Goal: Find specific page/section: Find specific page/section

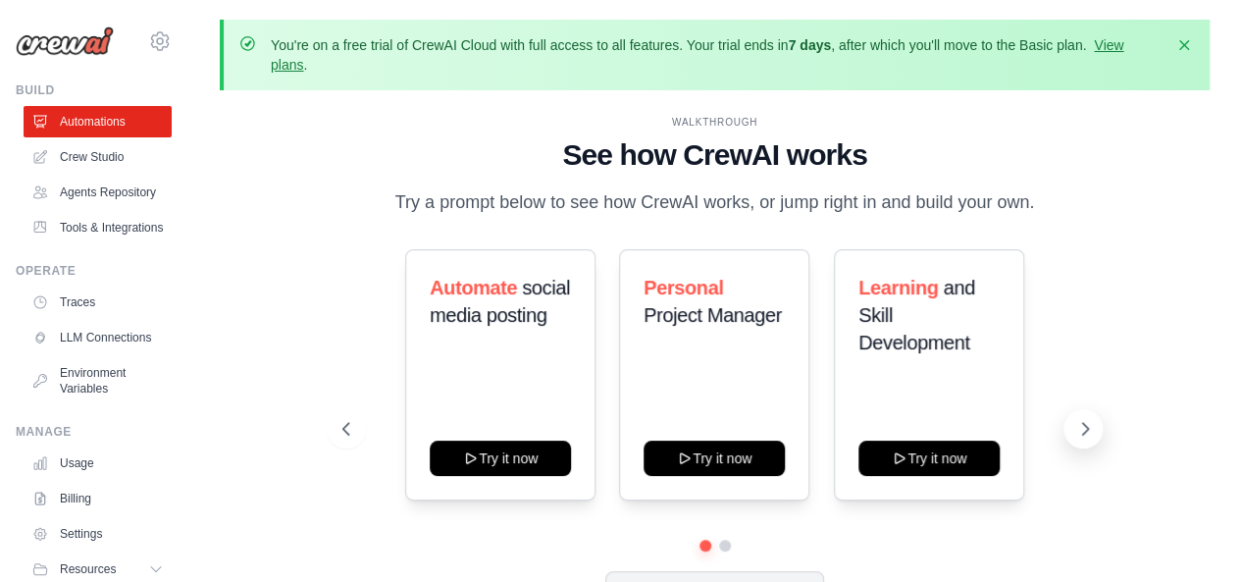
click at [1080, 426] on icon at bounding box center [1086, 429] width 20 height 20
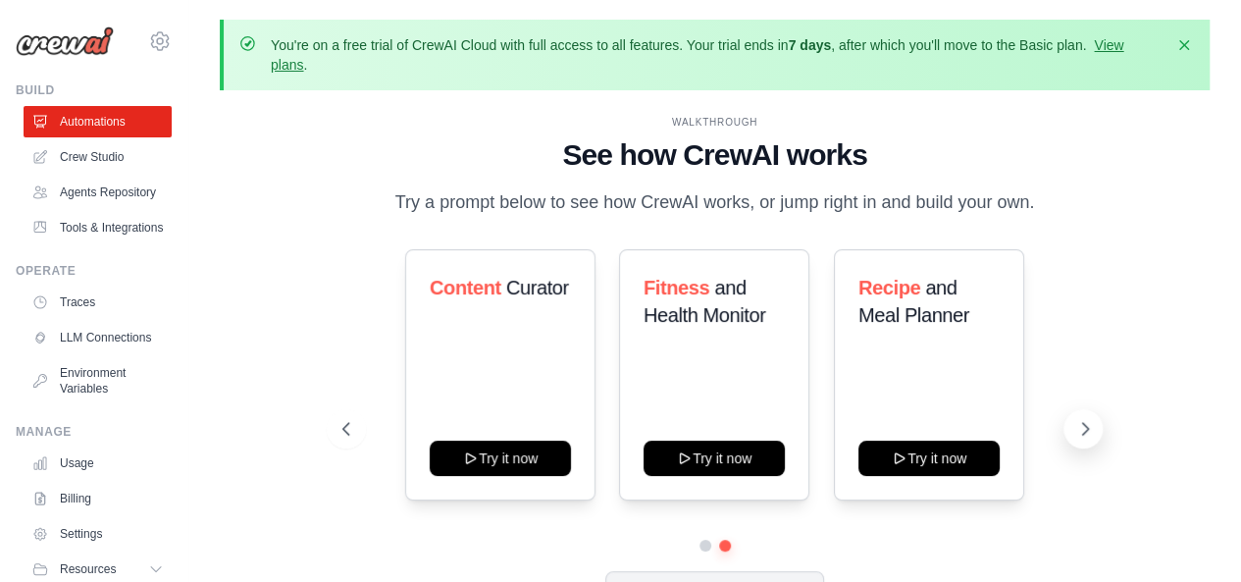
click at [1070, 433] on button at bounding box center [1083, 428] width 39 height 39
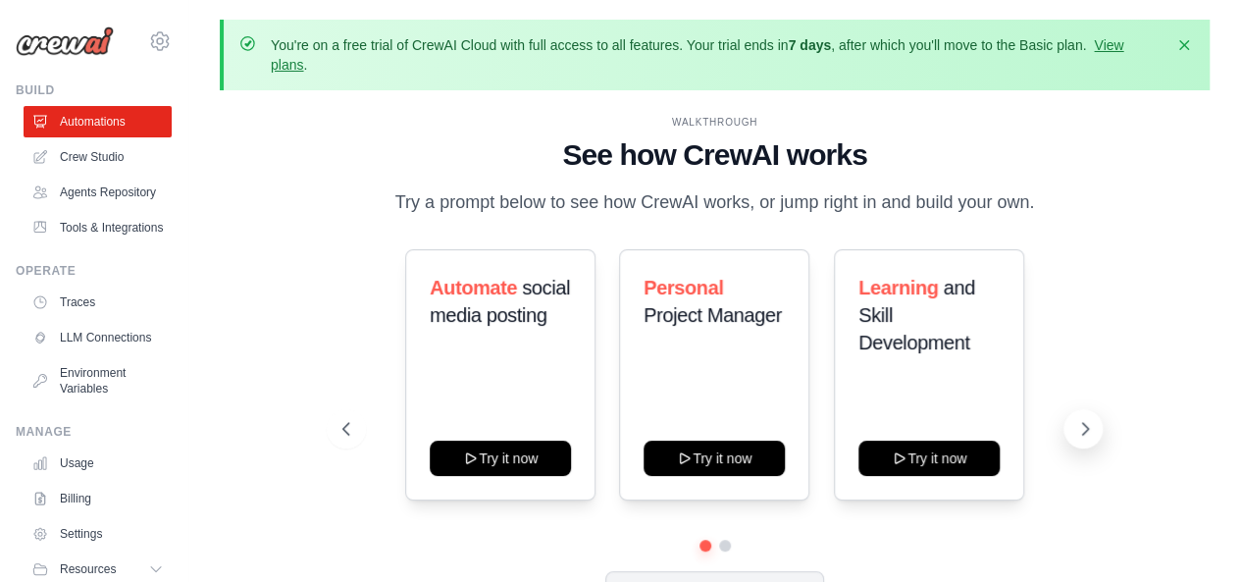
click at [1070, 433] on button at bounding box center [1083, 428] width 39 height 39
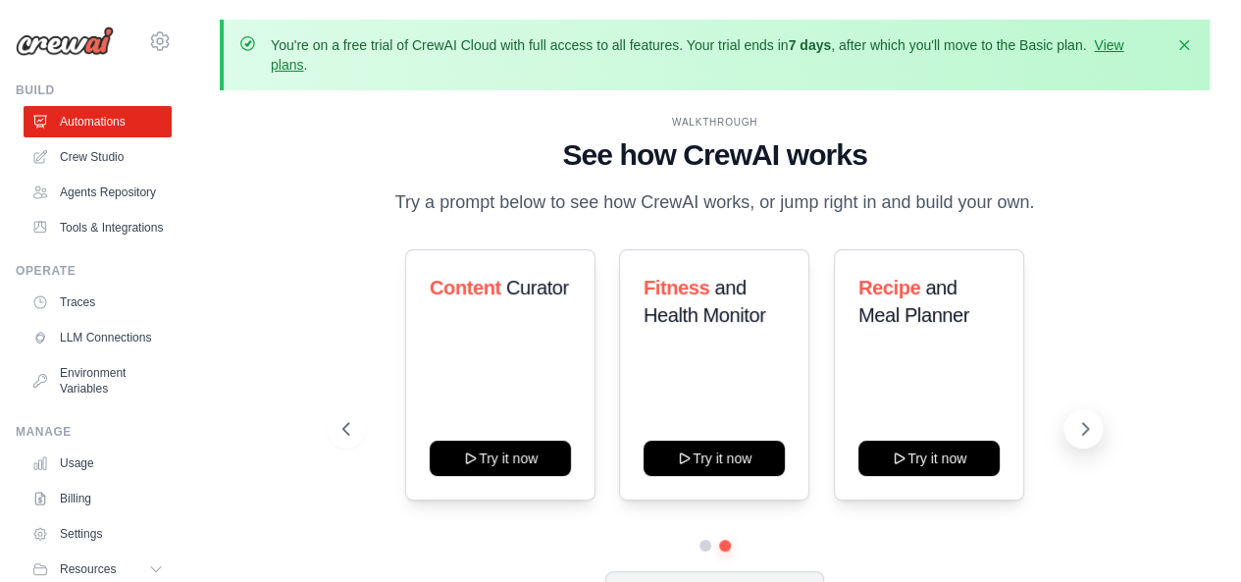
click at [1070, 433] on button at bounding box center [1083, 428] width 39 height 39
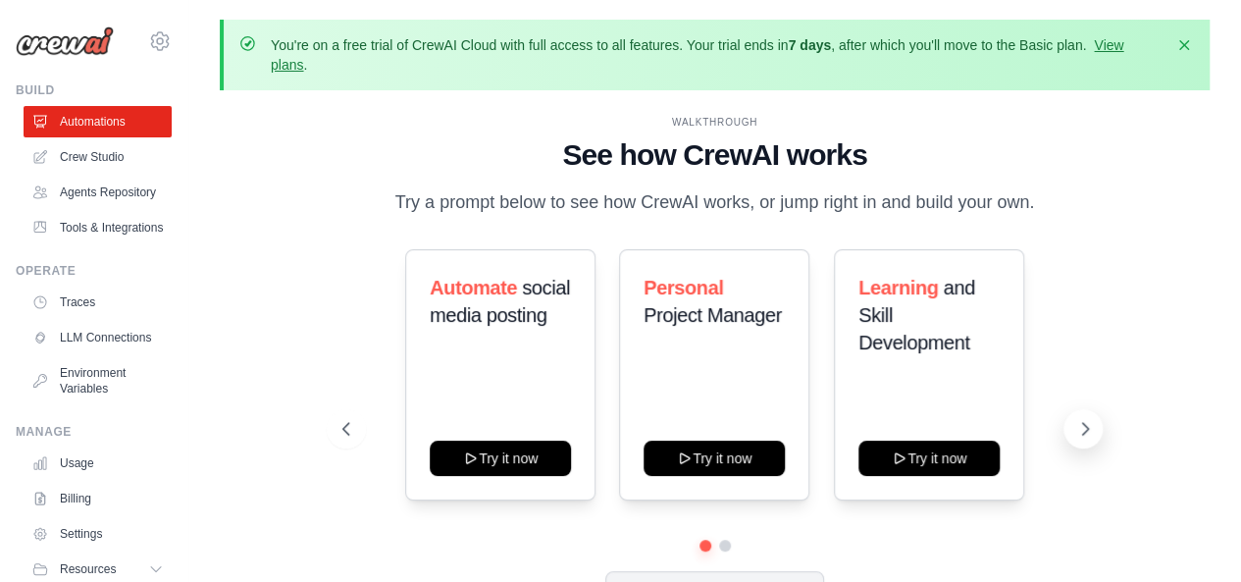
click at [1070, 433] on button at bounding box center [1083, 428] width 39 height 39
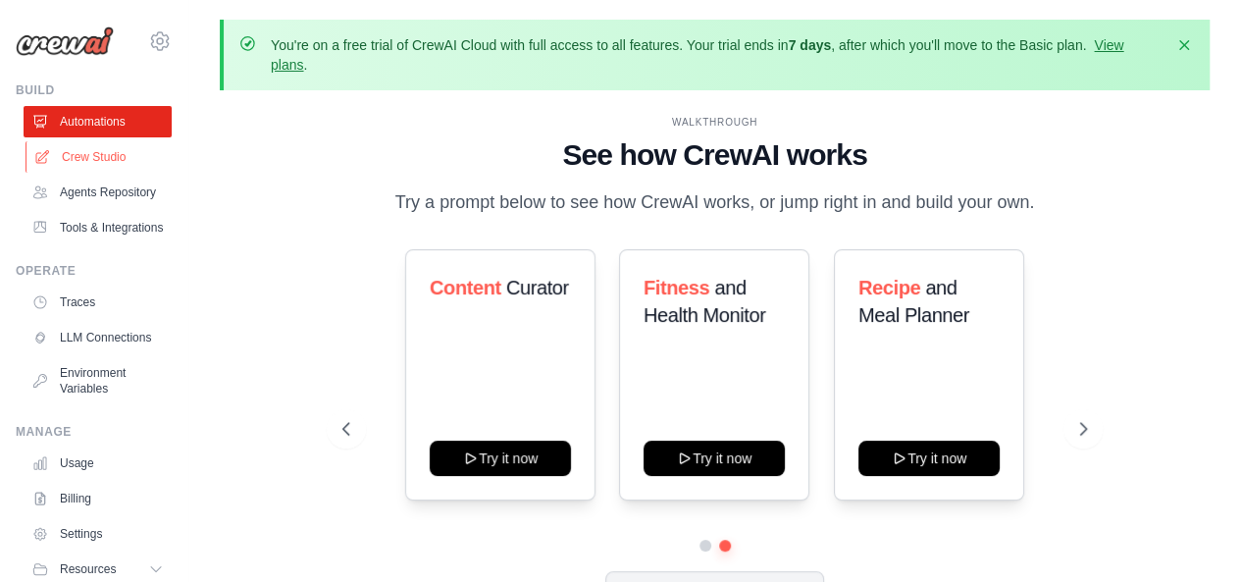
click at [75, 154] on link "Crew Studio" at bounding box center [100, 156] width 148 height 31
